Goal: Complete Application Form: Complete application form

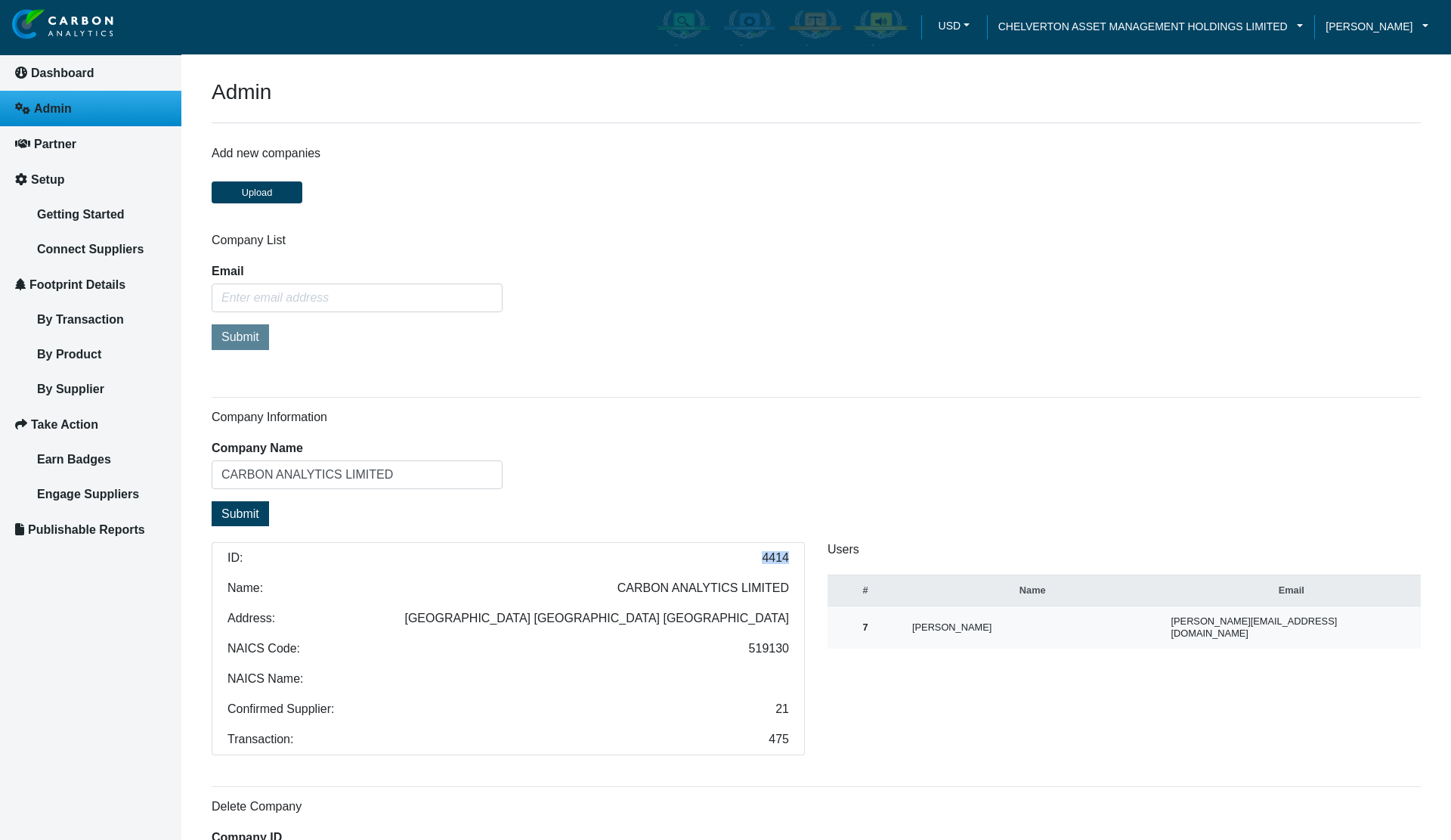
scroll to position [217, 0]
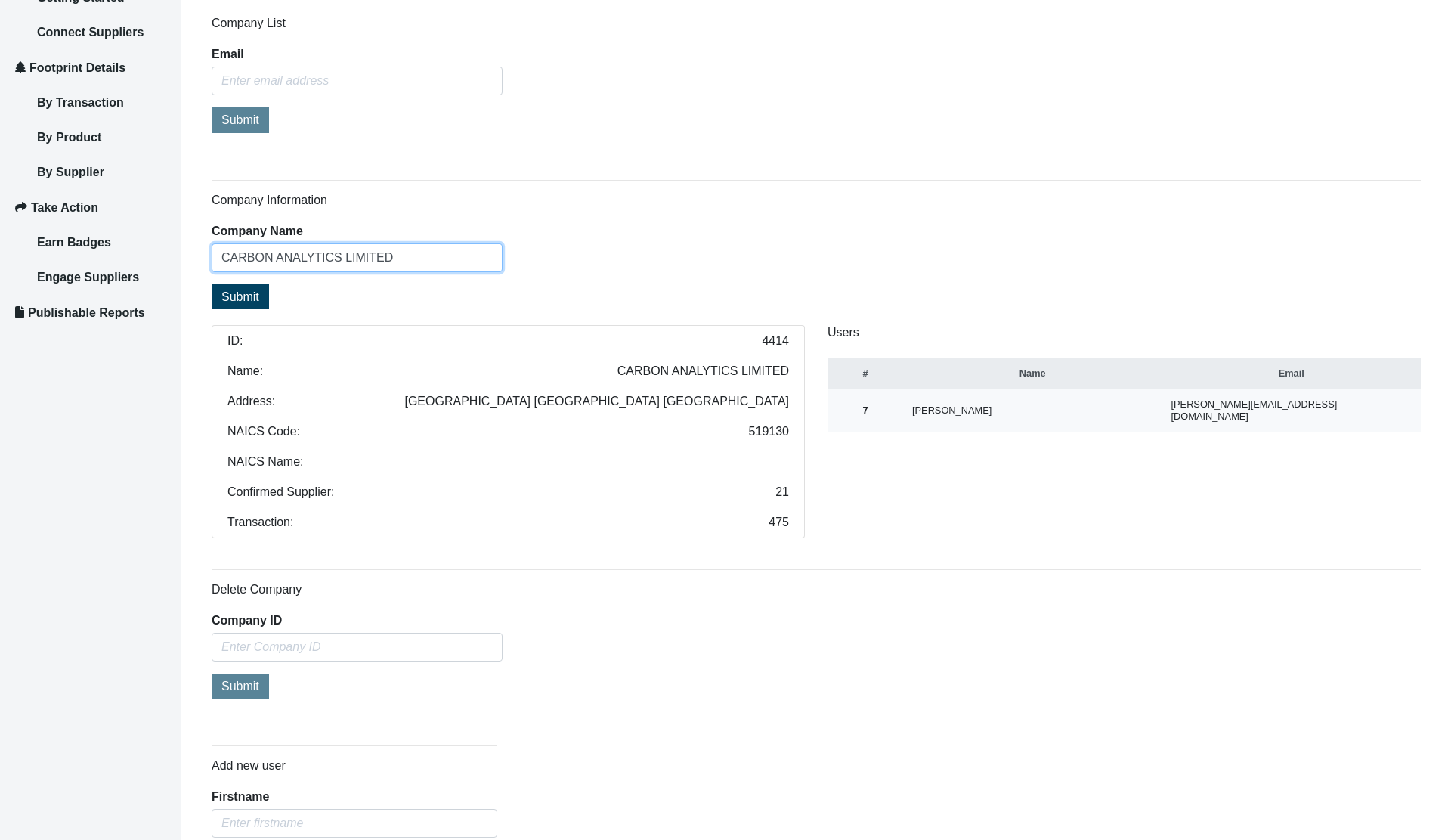
click at [378, 254] on input "CARBON ANALYTICS LIMITED" at bounding box center [357, 257] width 291 height 29
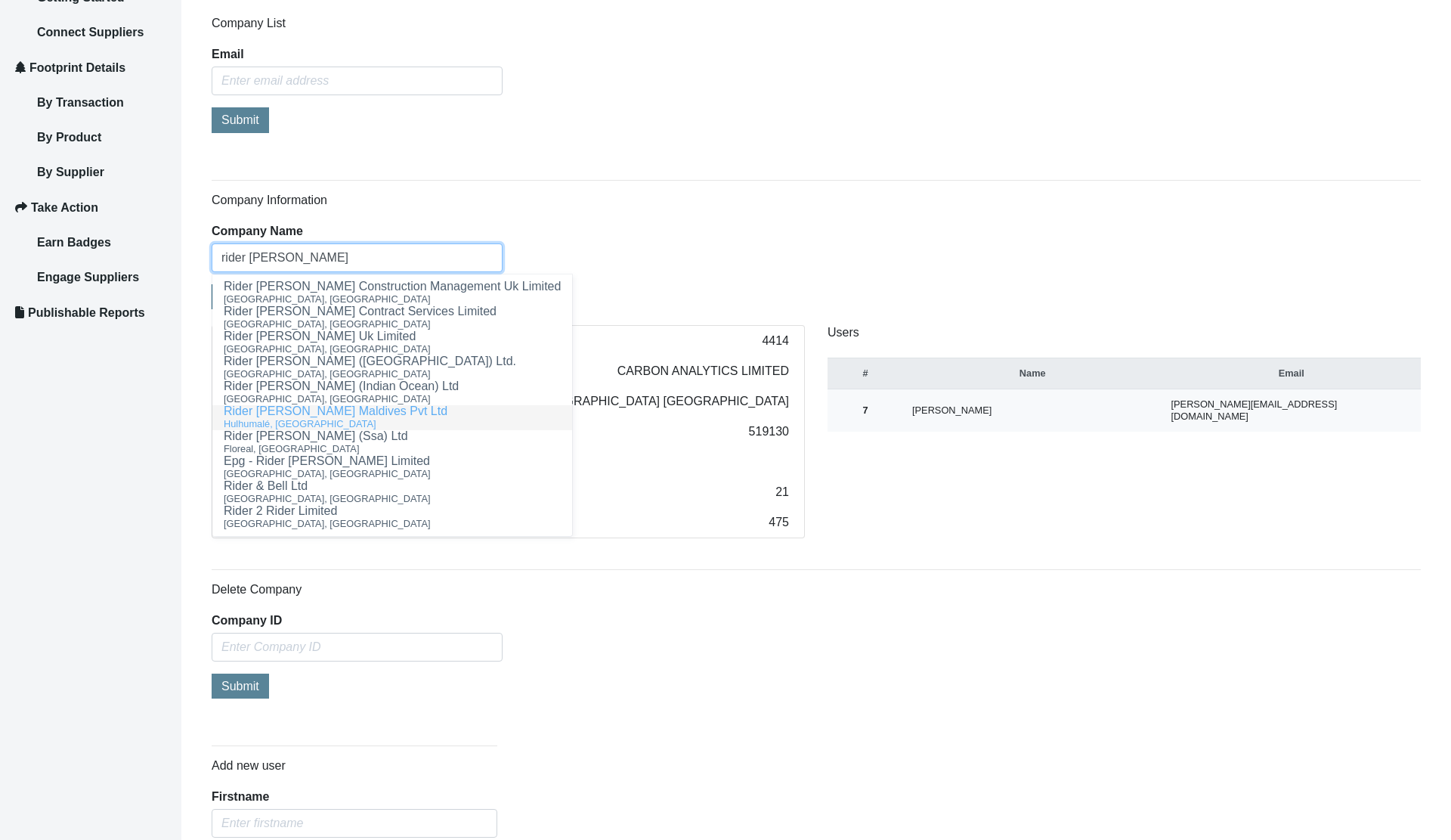
click at [313, 407] on ngb-highlight "Rider [PERSON_NAME] Maldives Pvt Ltd" at bounding box center [336, 411] width 224 height 13
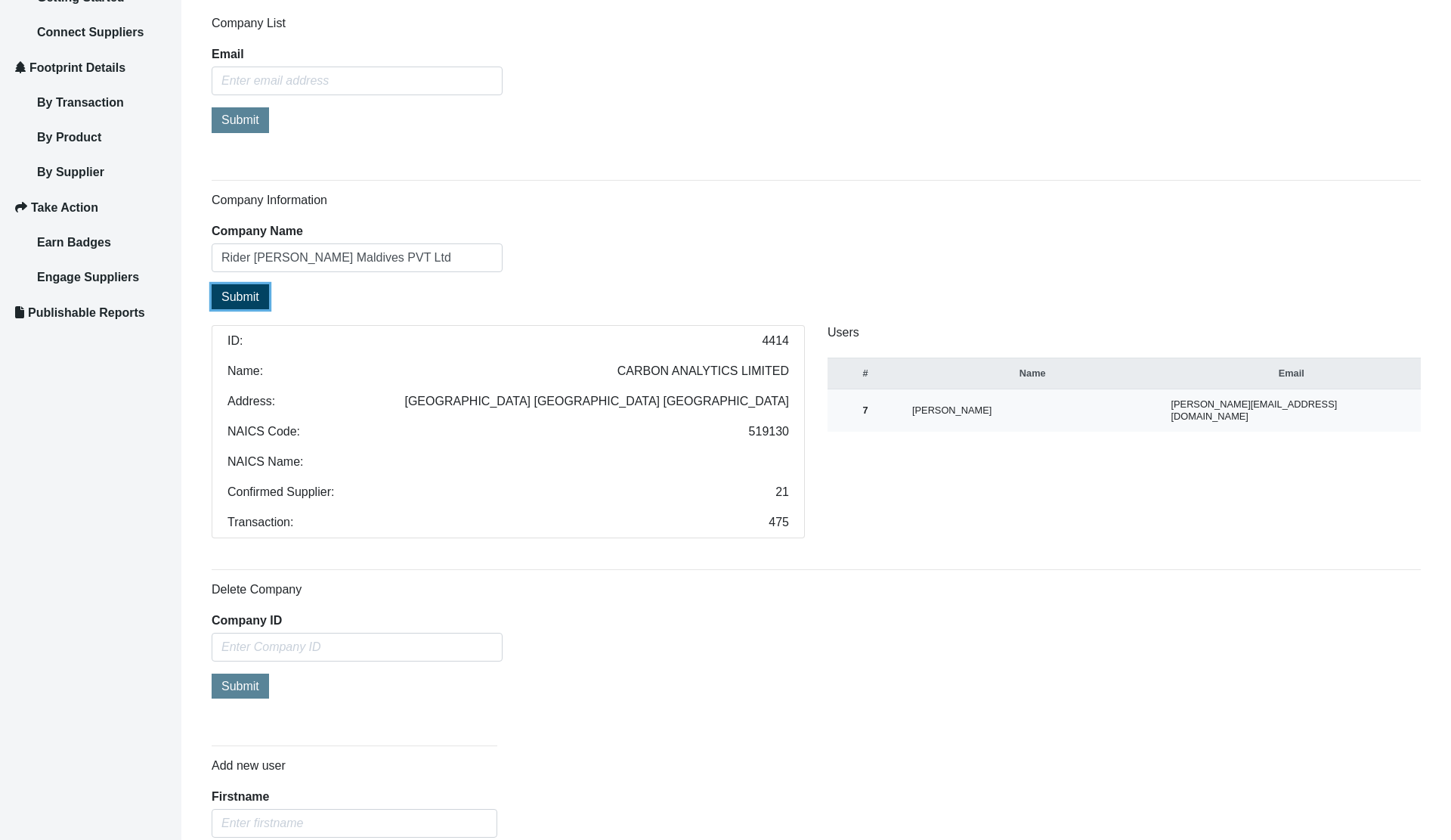
click at [225, 301] on span "Submit" at bounding box center [240, 296] width 38 height 13
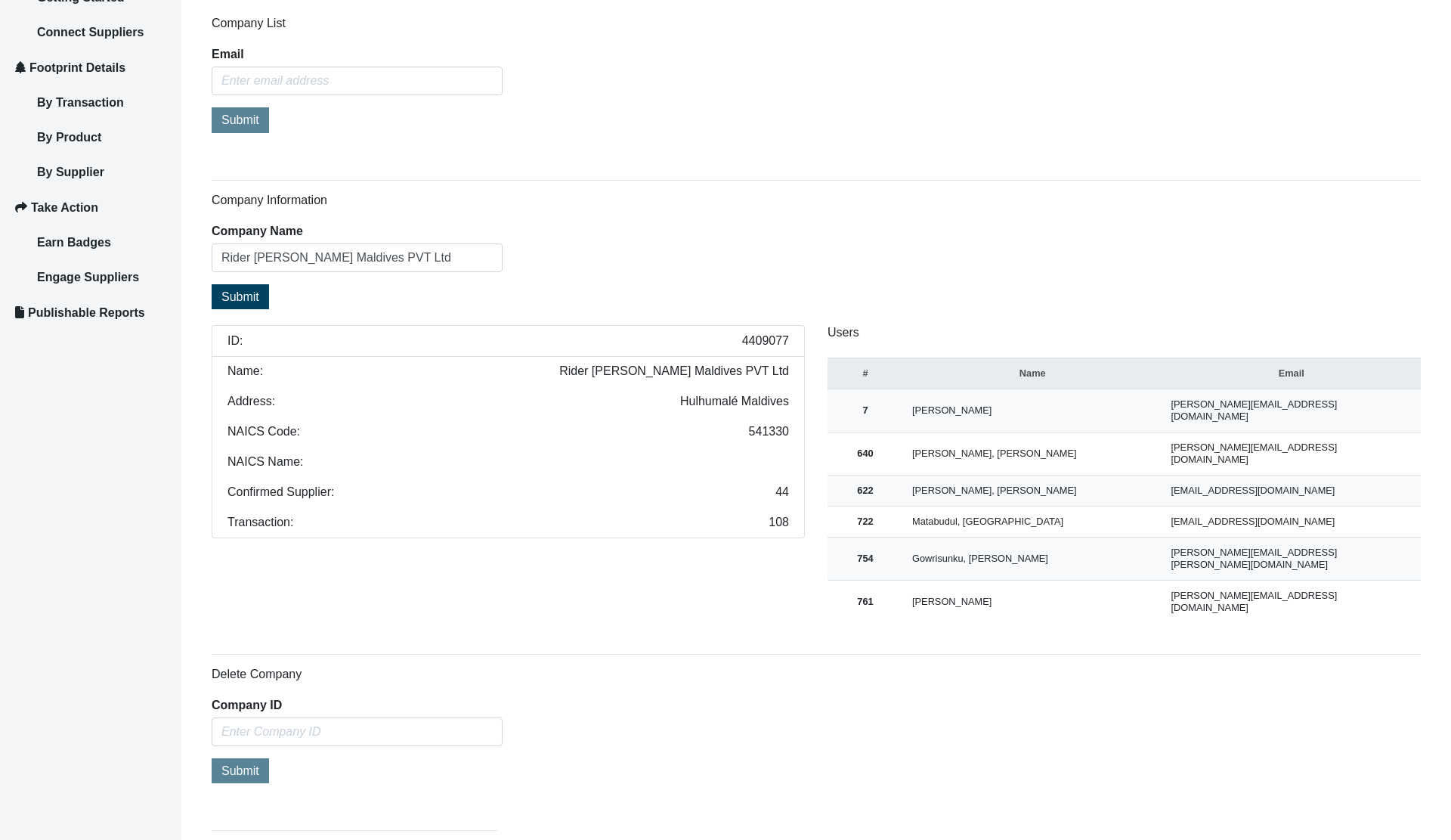
click at [769, 343] on span "4409077" at bounding box center [765, 341] width 47 height 12
copy span "4409077"
click at [409, 253] on input "Rider [PERSON_NAME] Maldives PVT Ltd" at bounding box center [357, 257] width 291 height 29
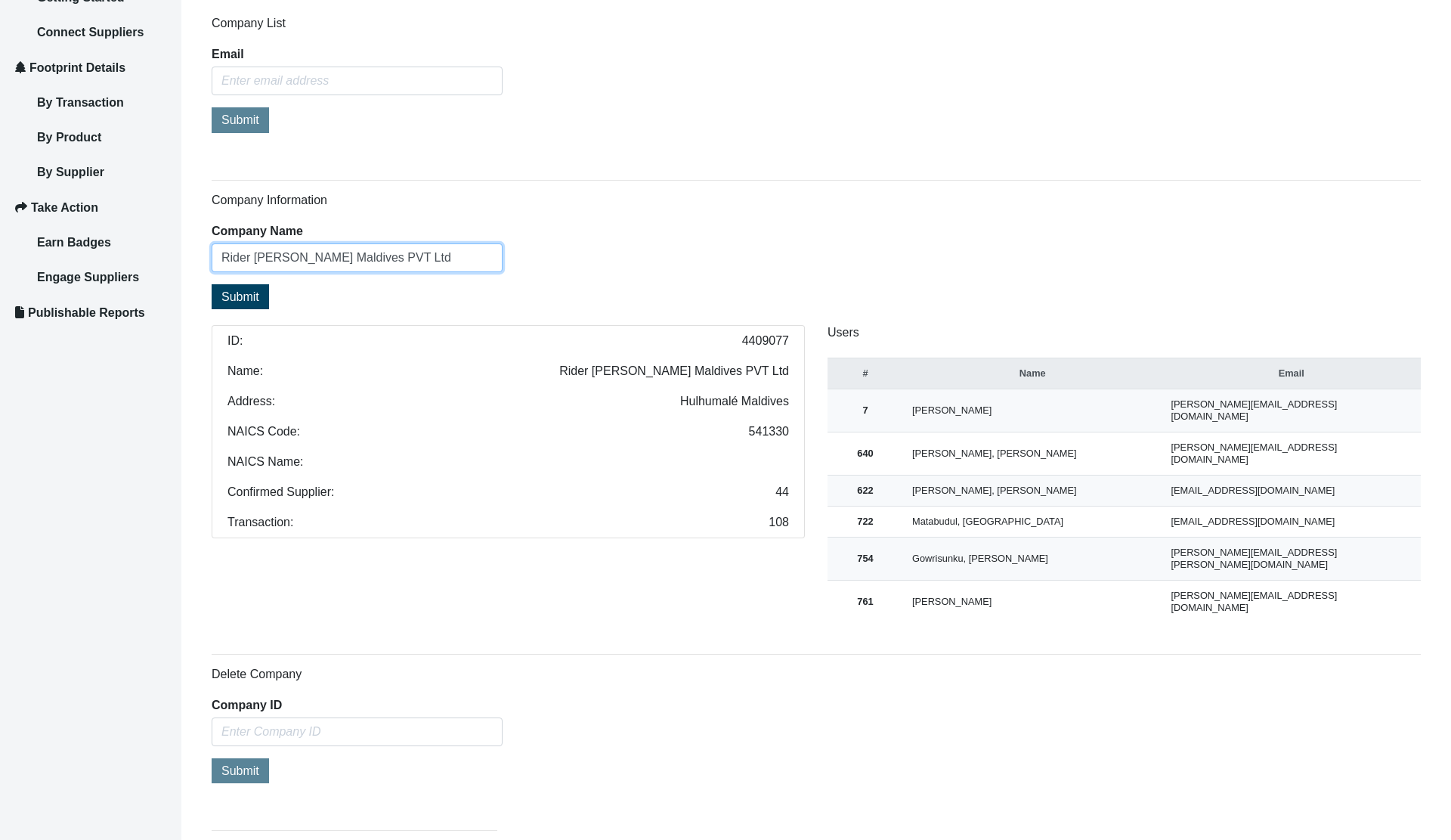
click at [409, 253] on input "Rider [PERSON_NAME] Maldives PVT Ltd" at bounding box center [357, 257] width 291 height 29
paste input "Hooloomann Project Services"
click at [329, 296] on div "Port, [GEOGRAPHIC_DATA], [GEOGRAPHIC_DATA]" at bounding box center [338, 299] width 230 height 13
click at [244, 291] on span "Submit" at bounding box center [240, 296] width 38 height 13
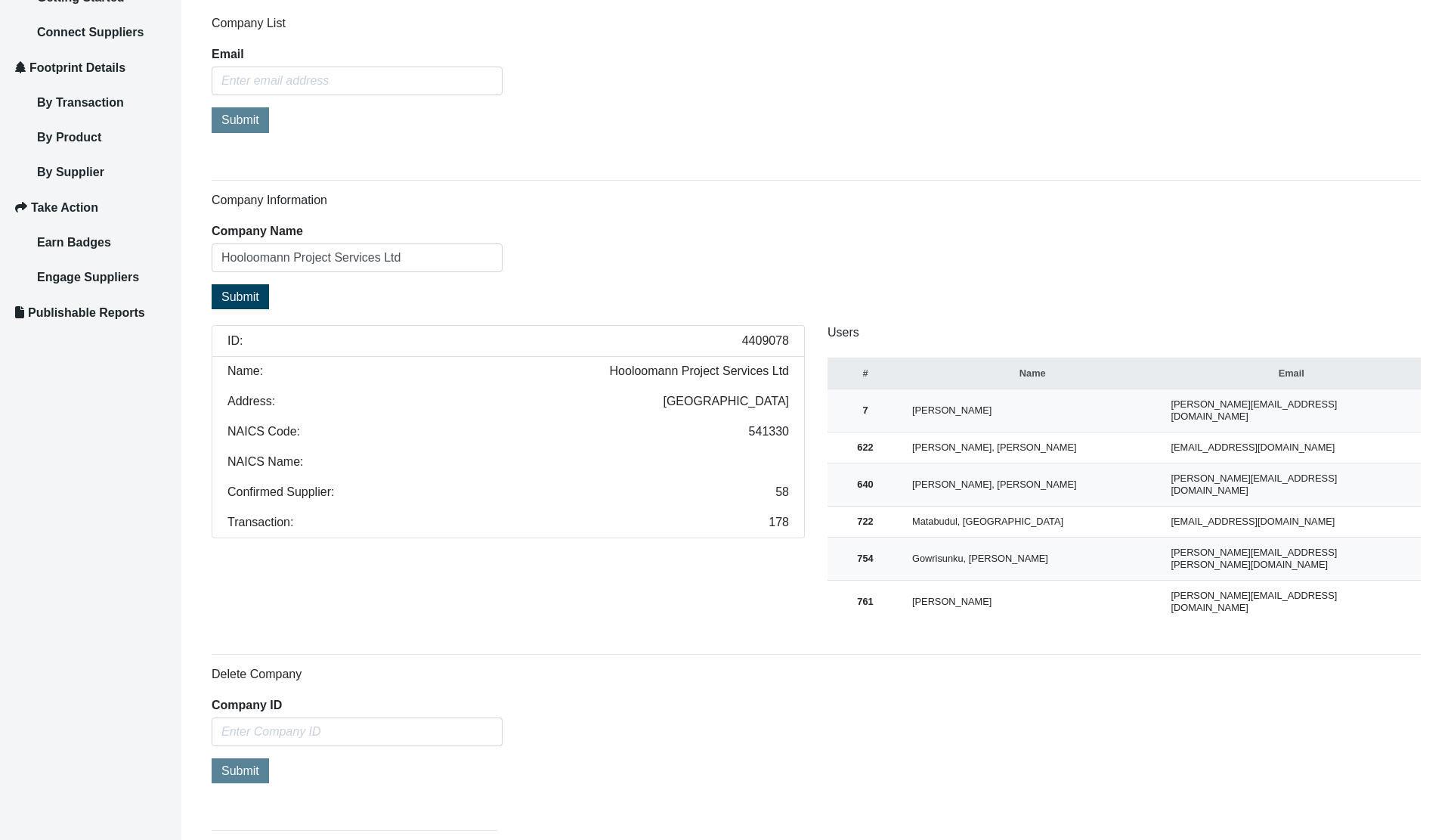
click at [767, 335] on span "4409078" at bounding box center [765, 341] width 47 height 12
copy span "4409078"
click at [374, 253] on input "Hooloomann Project Services Ltd" at bounding box center [357, 257] width 291 height 29
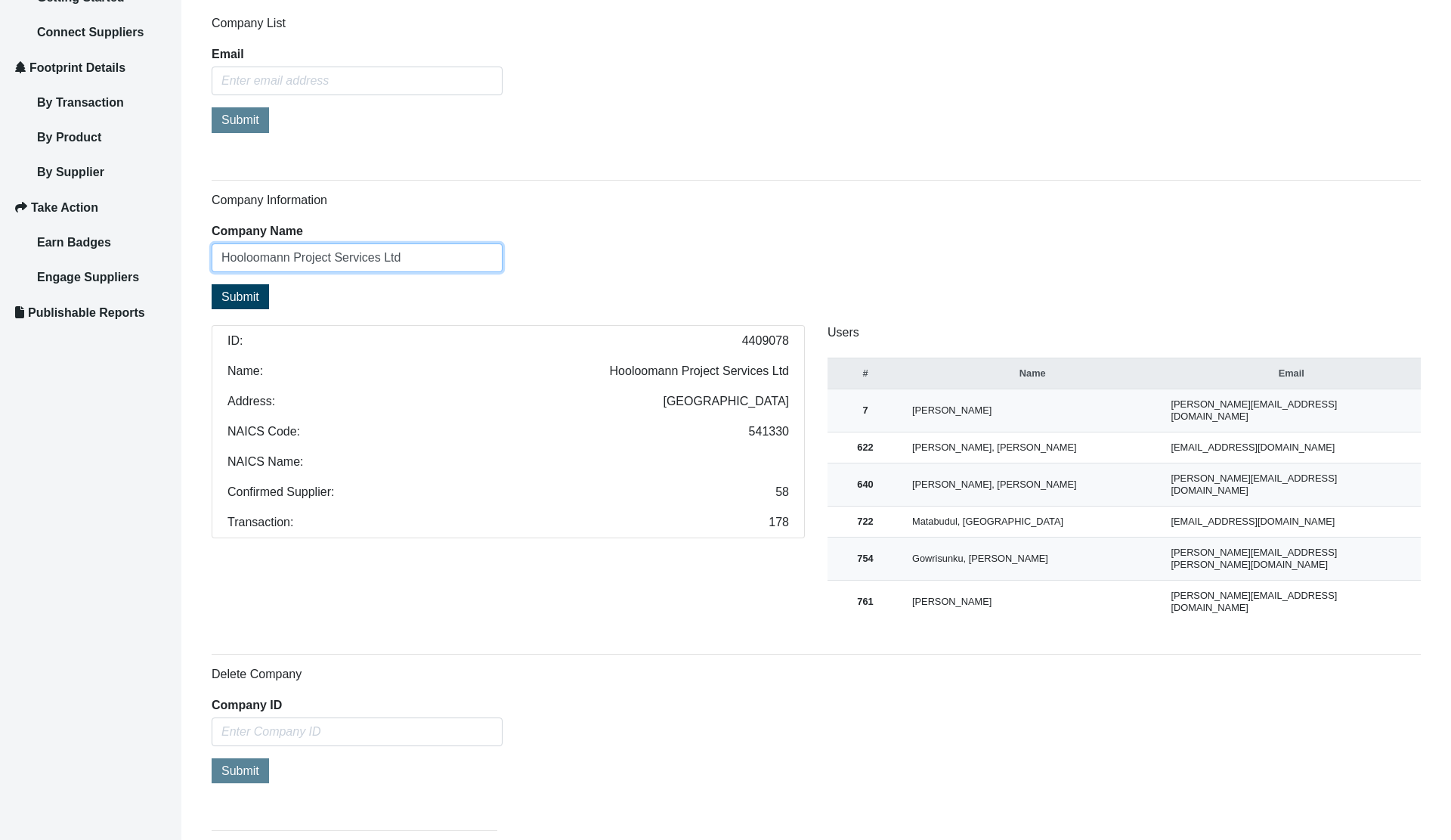
click at [374, 253] on input "Hooloomann Project Services Ltd" at bounding box center [357, 257] width 291 height 29
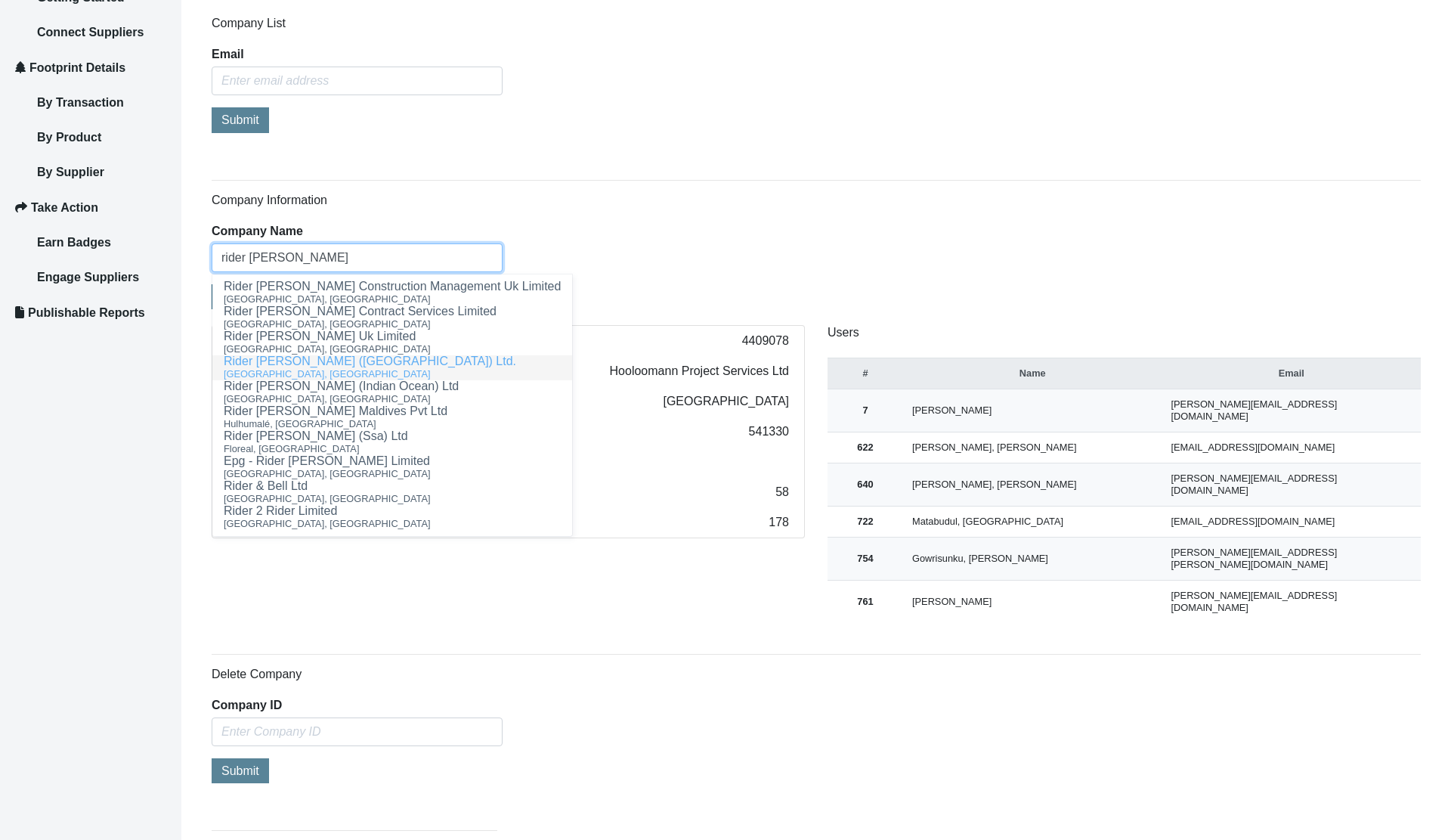
click at [271, 372] on span "[GEOGRAPHIC_DATA], [GEOGRAPHIC_DATA]" at bounding box center [327, 374] width 207 height 12
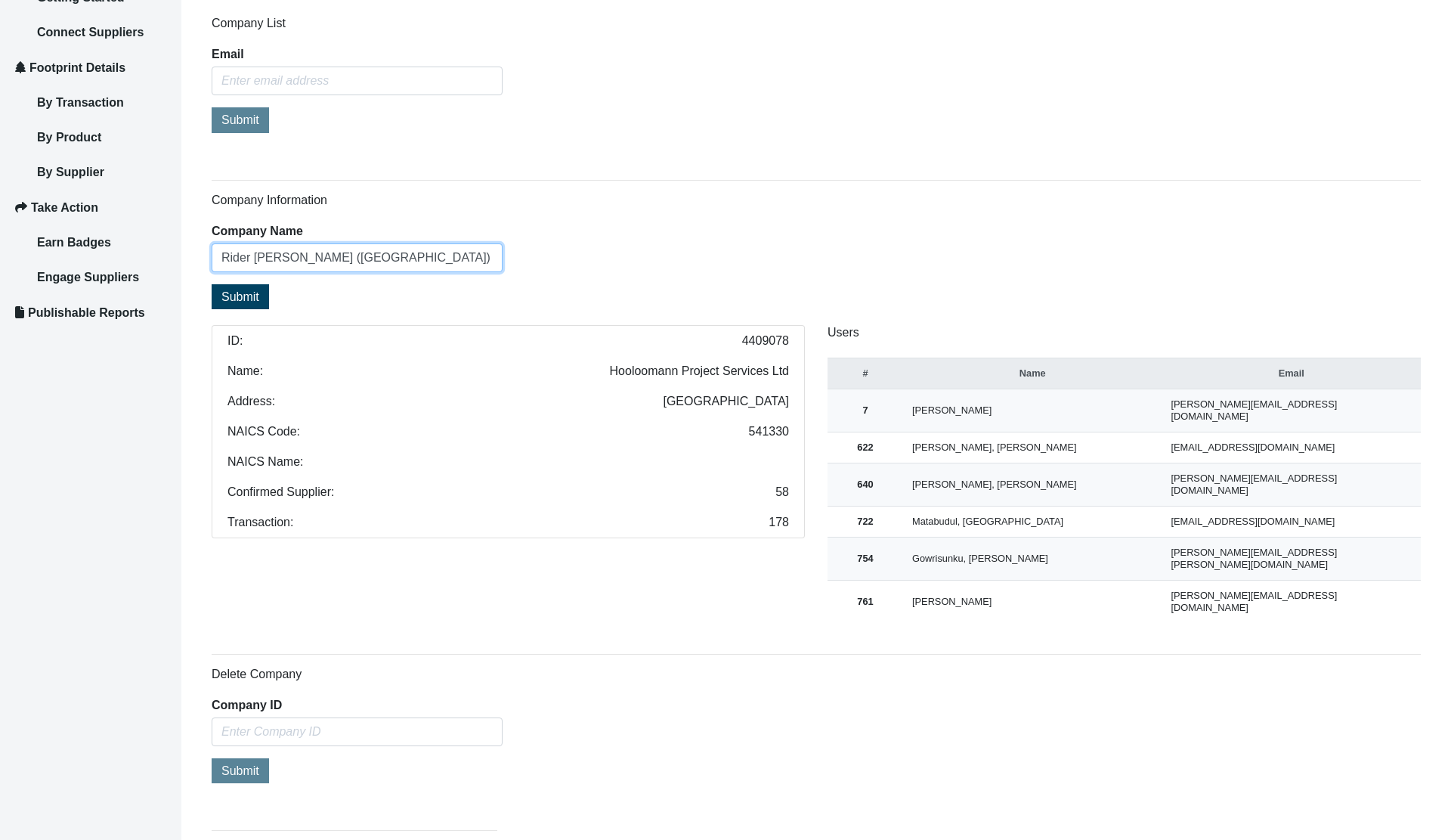
type input "Rider [PERSON_NAME] ([GEOGRAPHIC_DATA]) Ltd."
click at [238, 300] on span "Submit" at bounding box center [240, 296] width 38 height 13
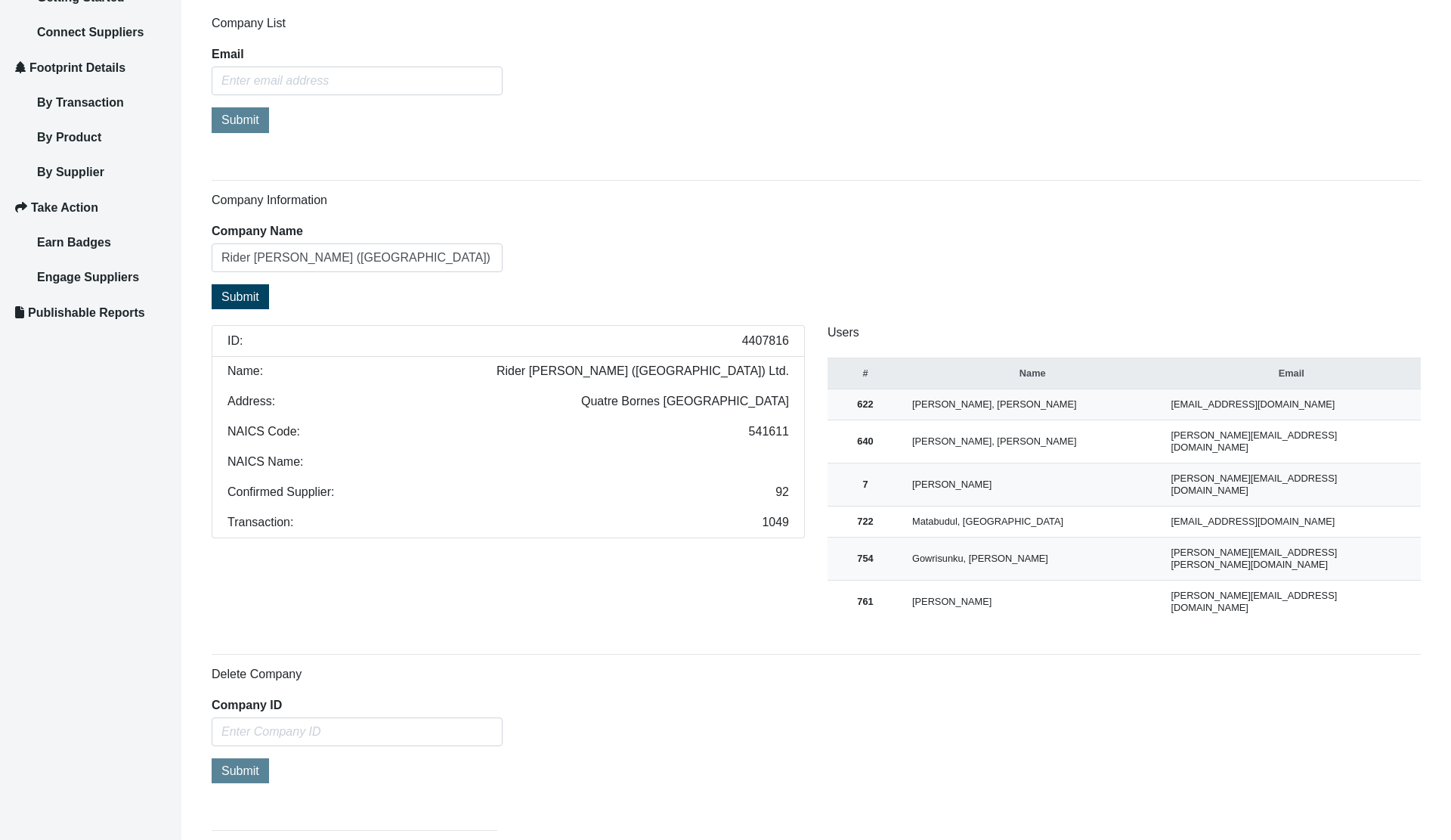
click at [755, 342] on span "4407816" at bounding box center [765, 341] width 47 height 12
click at [756, 342] on span "4407816" at bounding box center [765, 341] width 47 height 12
copy span "4407816"
